Goal: Transaction & Acquisition: Book appointment/travel/reservation

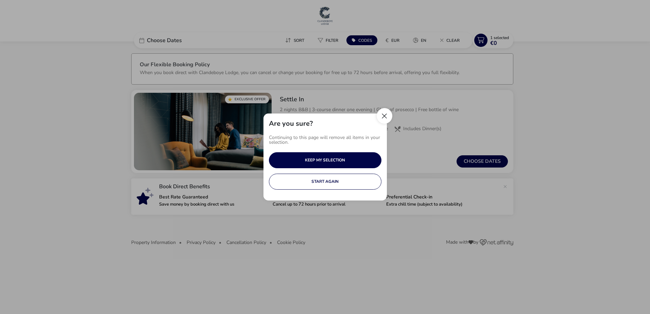
click at [385, 117] on button "Close" at bounding box center [385, 116] width 16 height 16
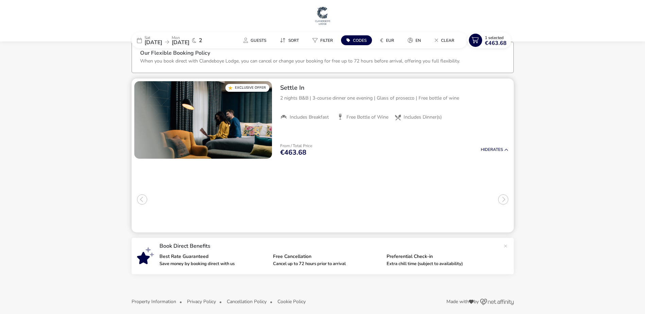
scroll to position [16, 0]
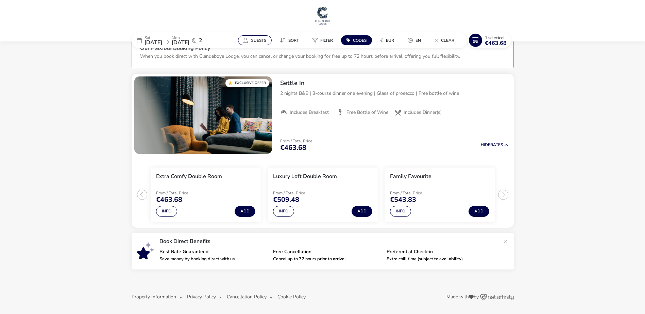
click at [249, 40] on button "Guests" at bounding box center [255, 40] width 34 height 10
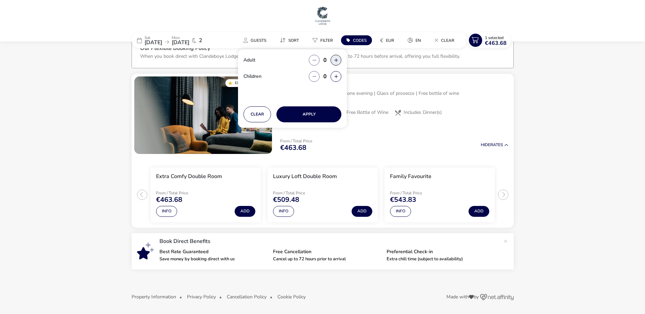
click at [335, 60] on button "button" at bounding box center [336, 60] width 11 height 11
type input "2"
click at [335, 60] on button "button" at bounding box center [336, 60] width 11 height 11
click at [559, 50] on naf-accommodations-shell "[DATE] [DATE] 2 Guests Sort Filter Codes € EUR en Clear 1 Selected €463.68 Adul…" at bounding box center [322, 173] width 645 height 283
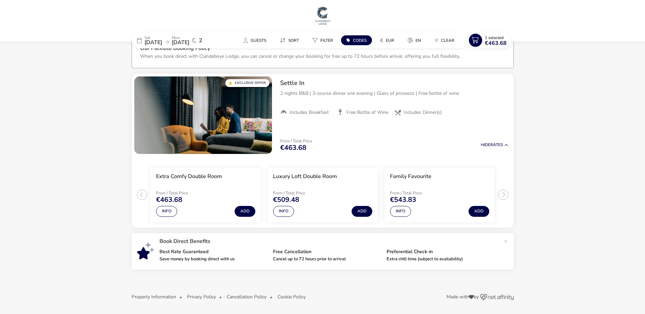
drag, startPoint x: 203, startPoint y: 256, endPoint x: 202, endPoint y: 249, distance: 7.3
click at [202, 250] on li "Best Rate Guaranteed Save money by booking direct with us" at bounding box center [217, 257] width 114 height 15
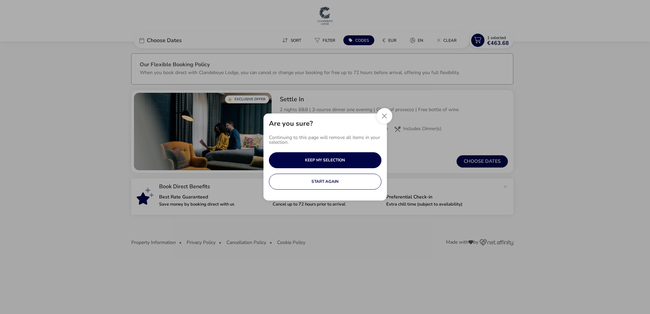
drag, startPoint x: 384, startPoint y: 114, endPoint x: 370, endPoint y: 101, distance: 19.2
click at [384, 112] on button "Close" at bounding box center [385, 116] width 16 height 16
